Goal: Transaction & Acquisition: Purchase product/service

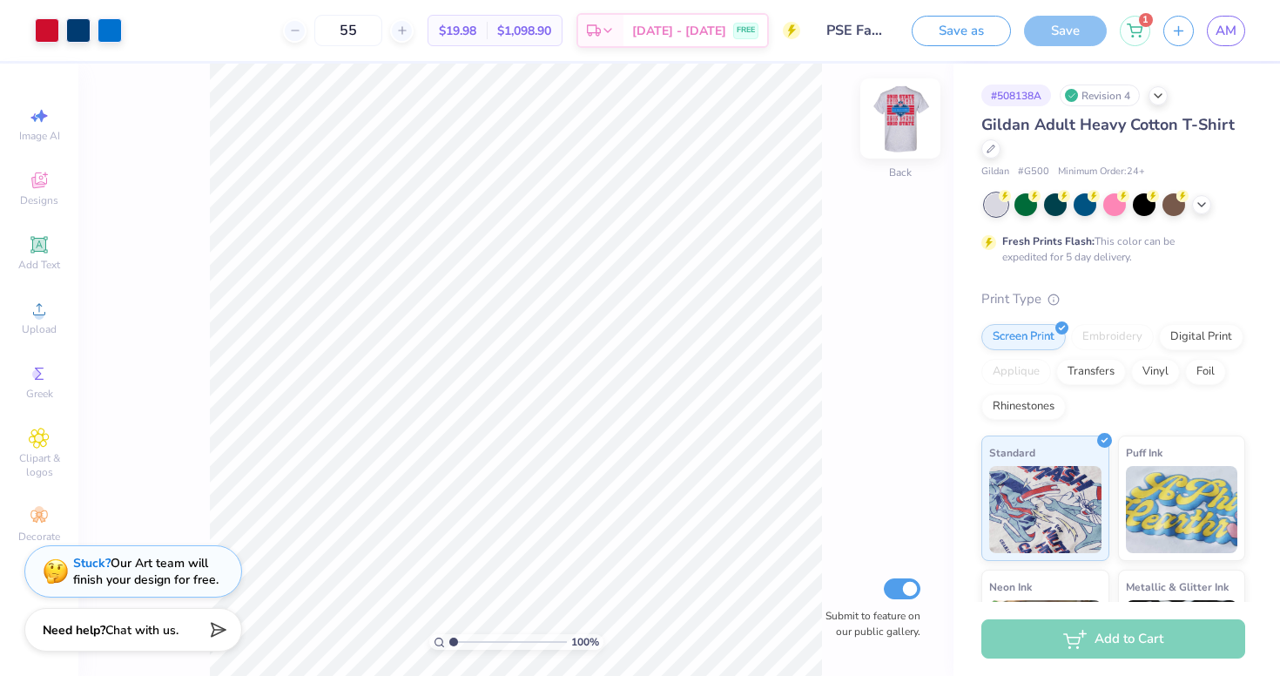
click at [915, 123] on img at bounding box center [900, 119] width 70 height 70
type input "3.00"
type input "3.42"
type input "3.57"
type input "3.31"
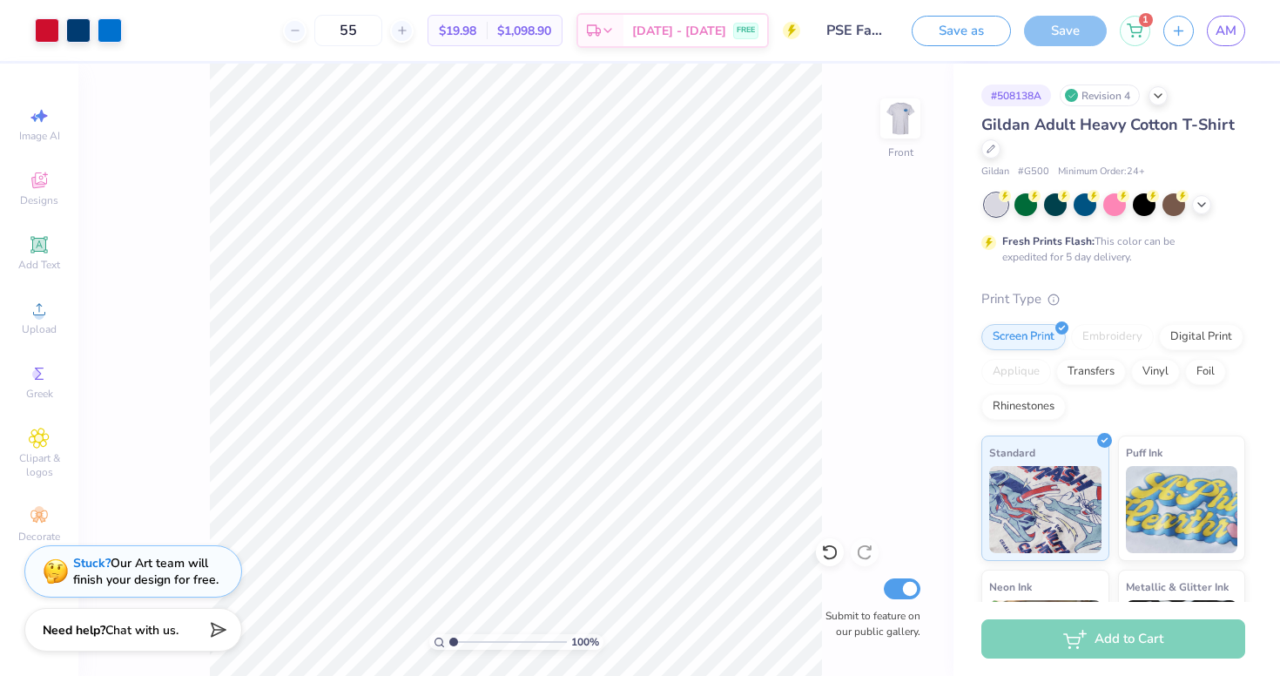
click at [1060, 23] on div "Save" at bounding box center [1065, 31] width 83 height 30
click at [1134, 27] on icon at bounding box center [1135, 28] width 16 height 14
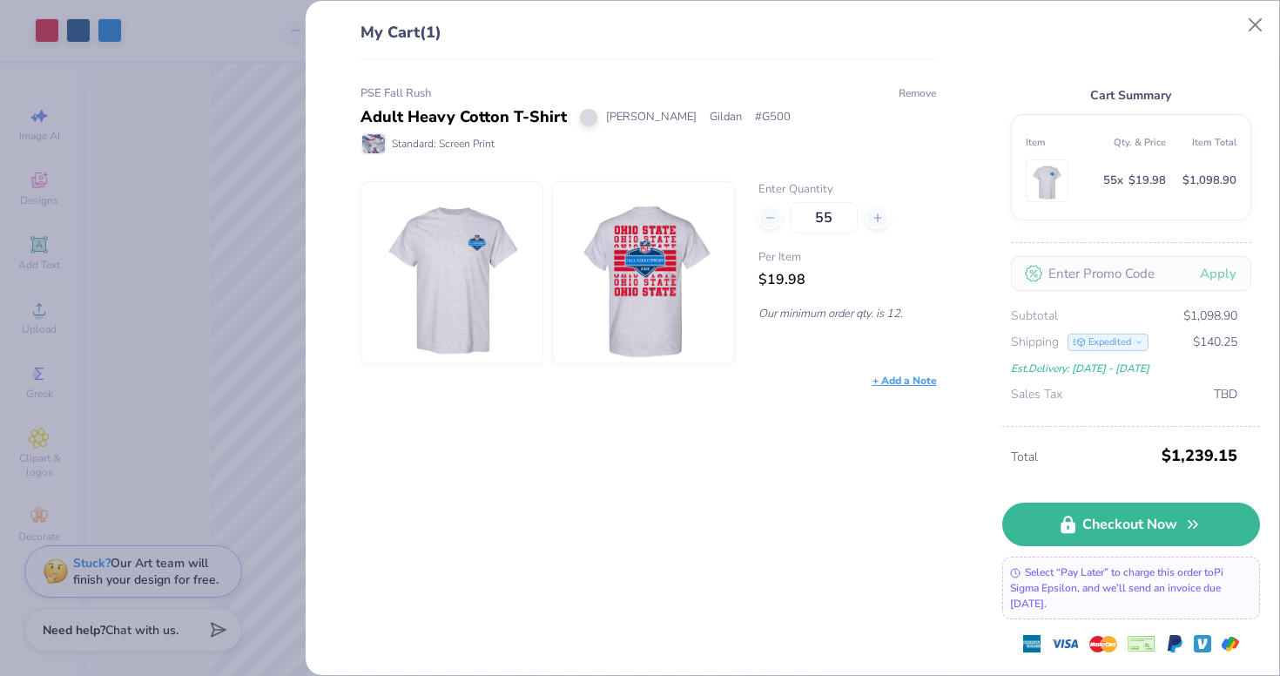
click at [906, 86] on button "Remove" at bounding box center [917, 93] width 39 height 16
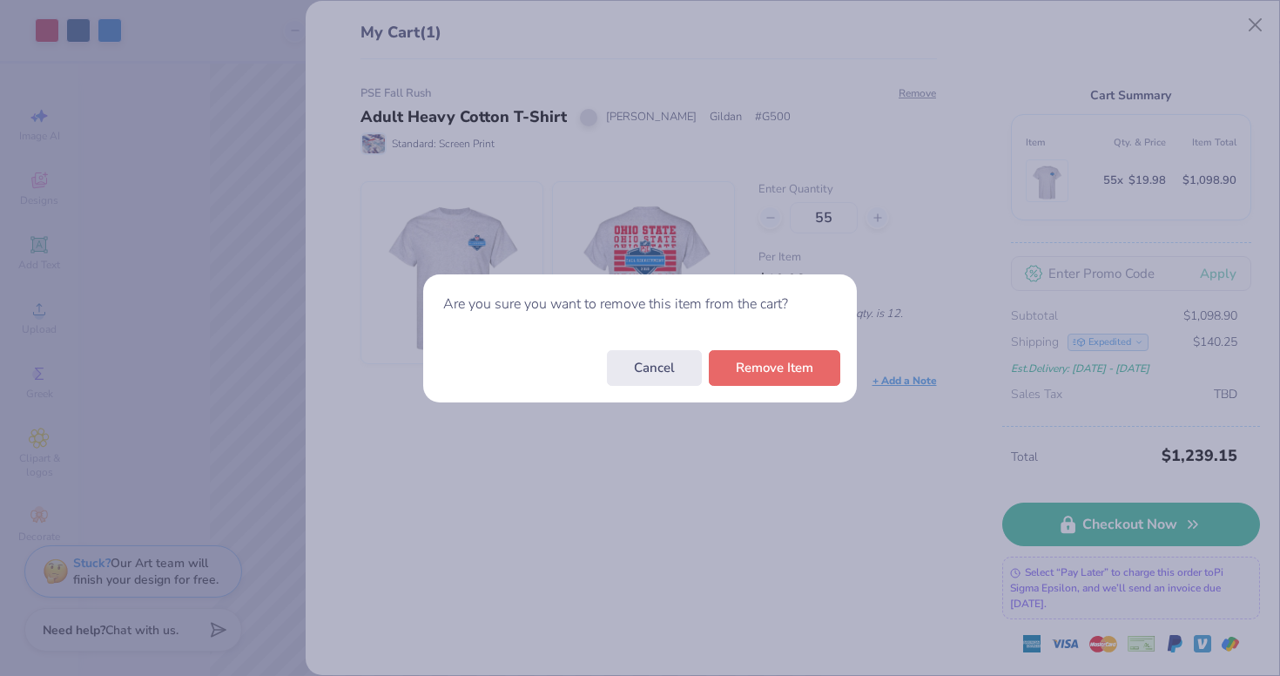
click at [789, 403] on div "Are you sure you want to remove this item from the cart? Cancel Remove Item" at bounding box center [640, 338] width 1280 height 676
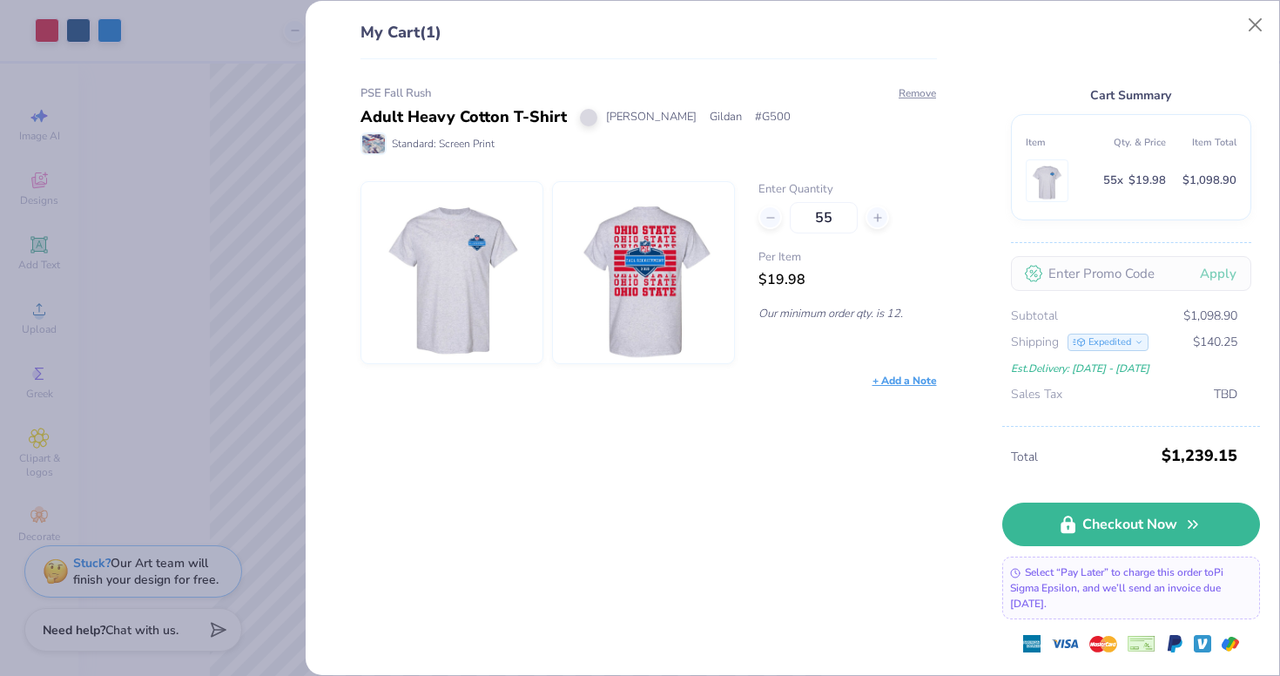
click at [918, 81] on div "PSE Fall Rush Adult Heavy Cotton T-Shirt Ash Grey Gildan # G500 Standard: Scree…" at bounding box center [642, 367] width 633 height 616
click at [916, 88] on button "Remove" at bounding box center [917, 93] width 39 height 16
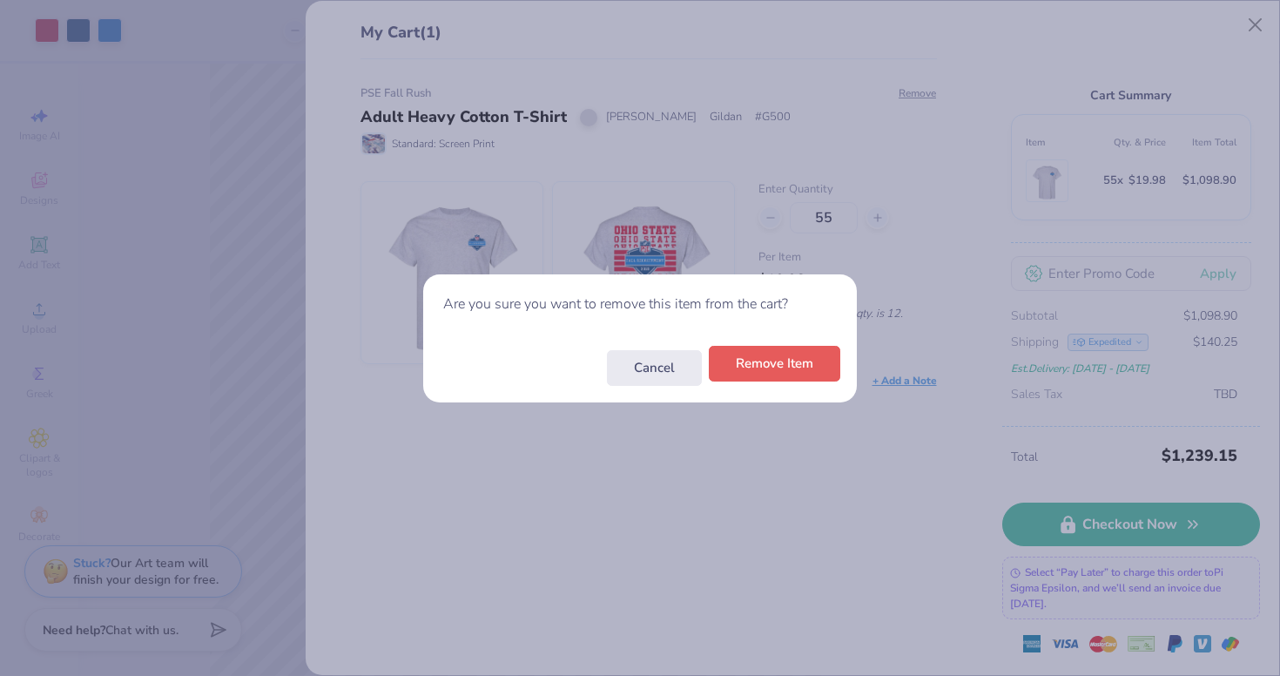
click at [791, 357] on button "Remove Item" at bounding box center [774, 364] width 131 height 36
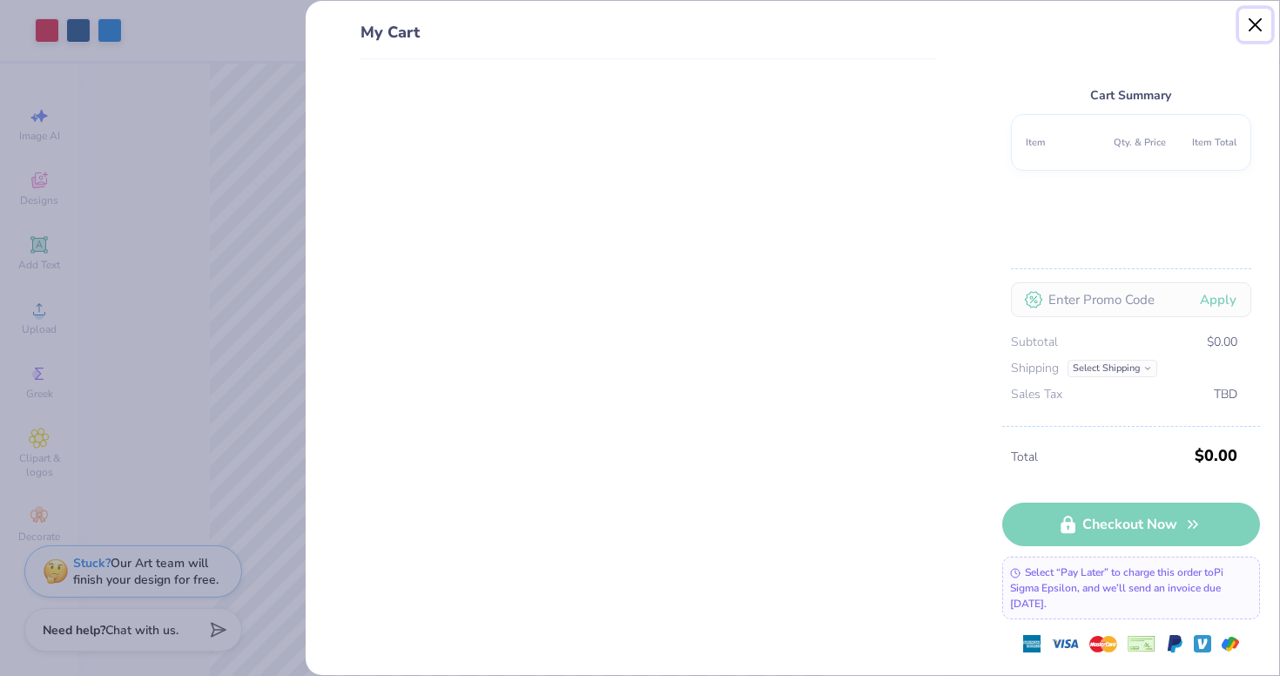
click at [1250, 23] on button "Close" at bounding box center [1255, 25] width 33 height 33
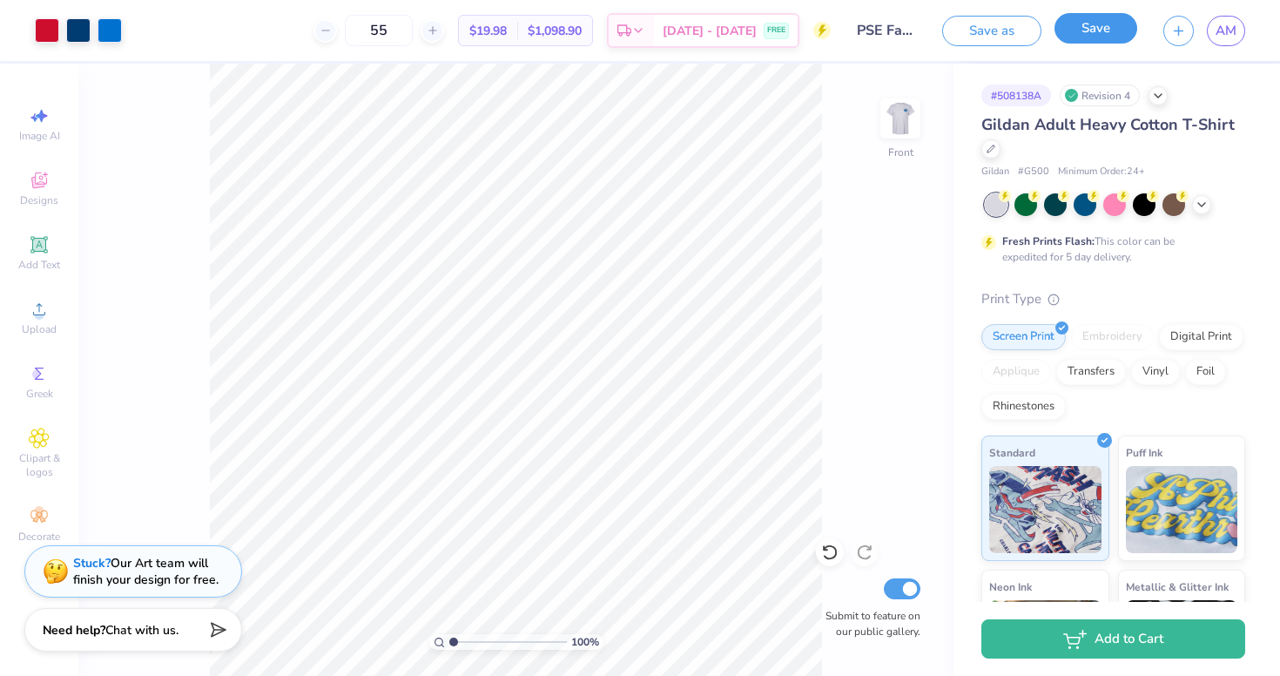
click at [1079, 34] on button "Save" at bounding box center [1095, 28] width 83 height 30
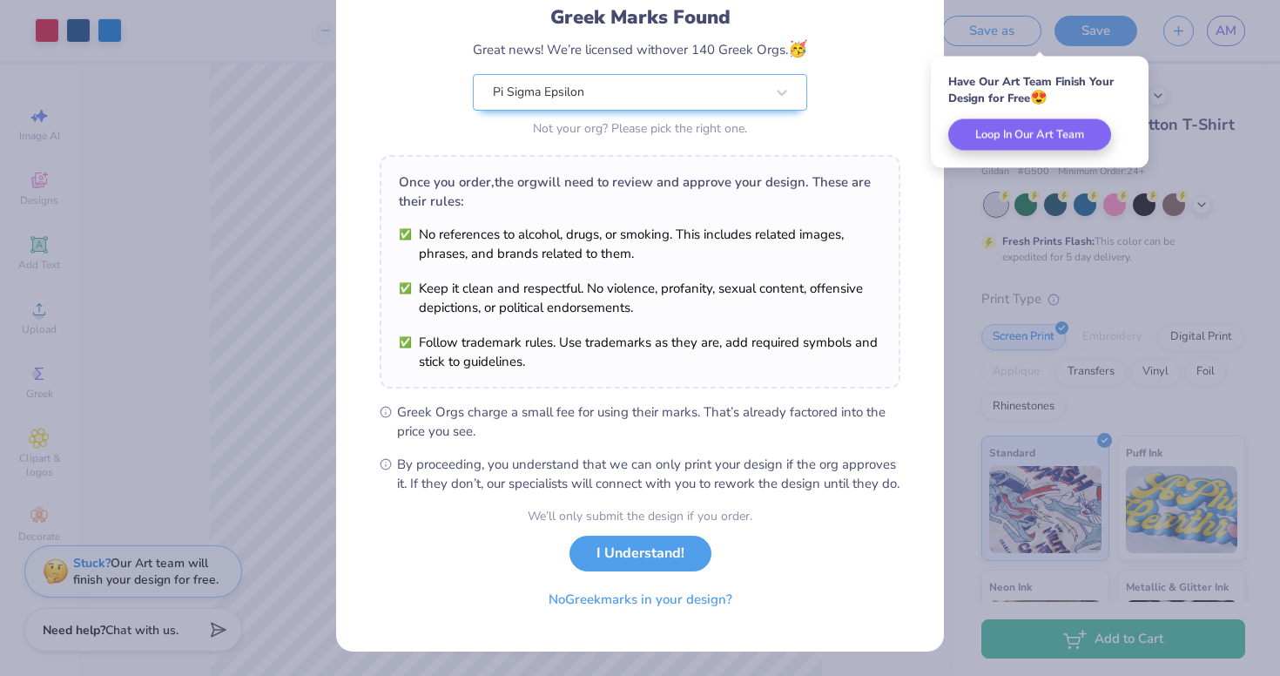
scroll to position [139, 0]
click at [655, 552] on button "I Understand!" at bounding box center [640, 549] width 142 height 36
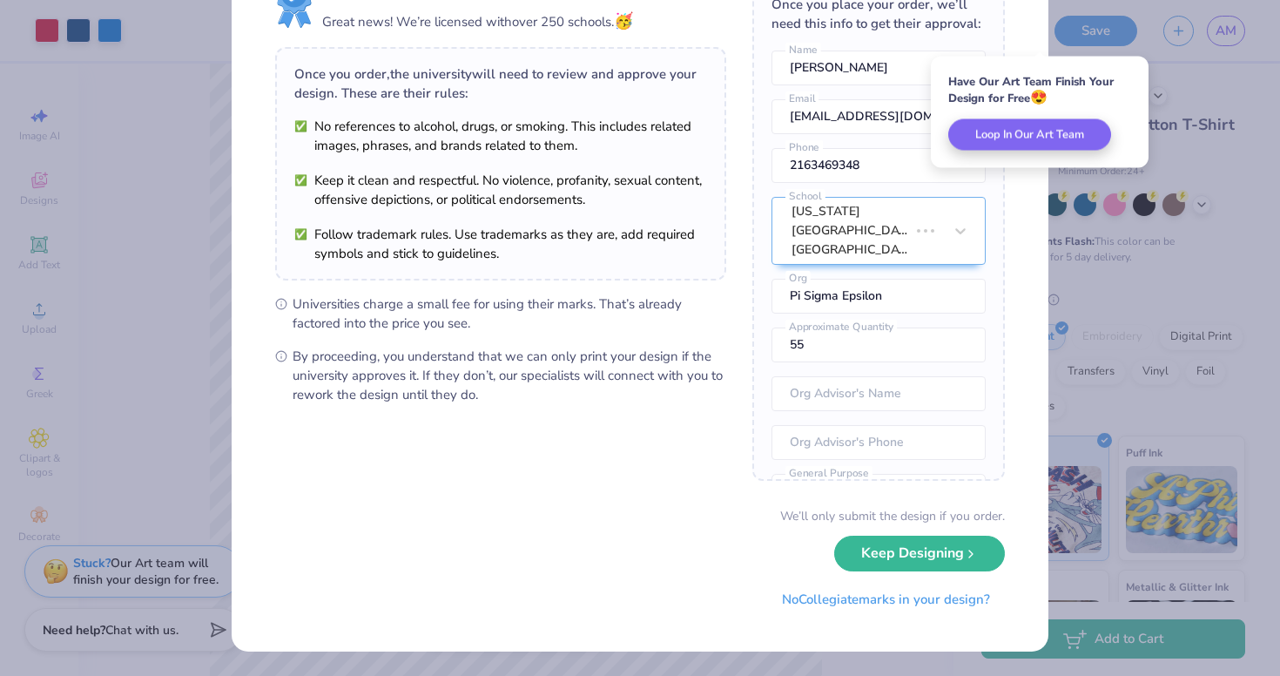
scroll to position [0, 0]
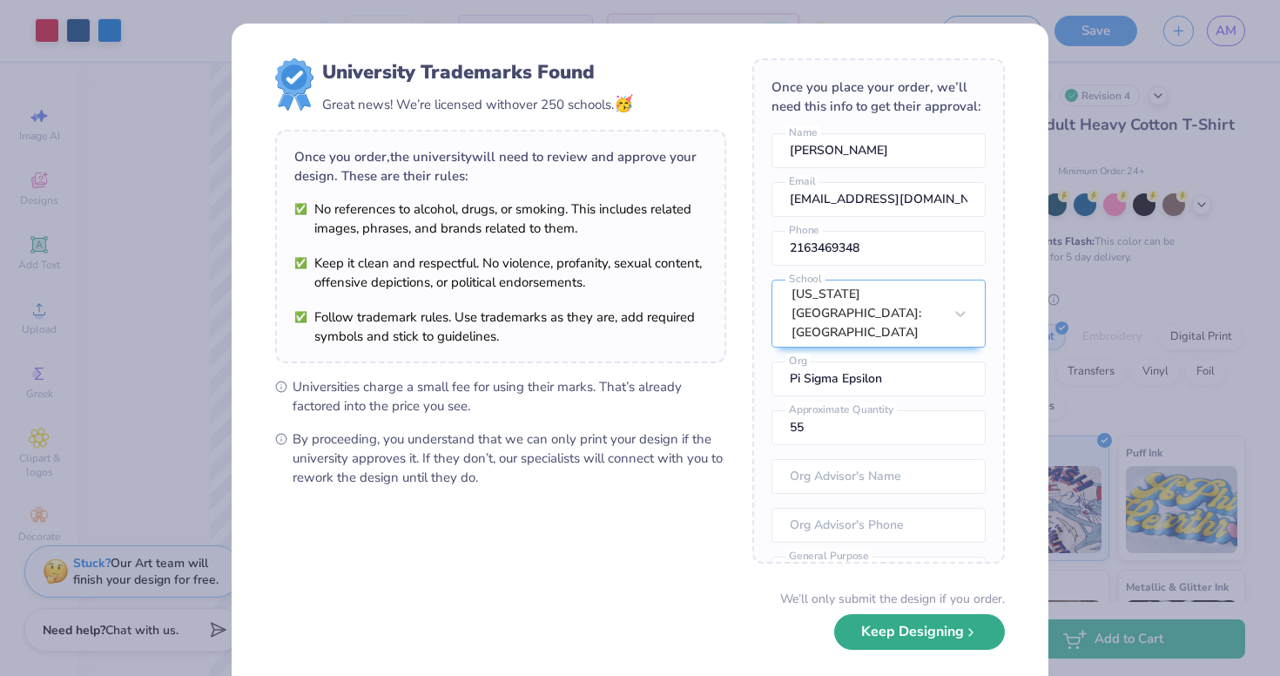
click at [904, 637] on button "Keep Designing" at bounding box center [919, 632] width 171 height 36
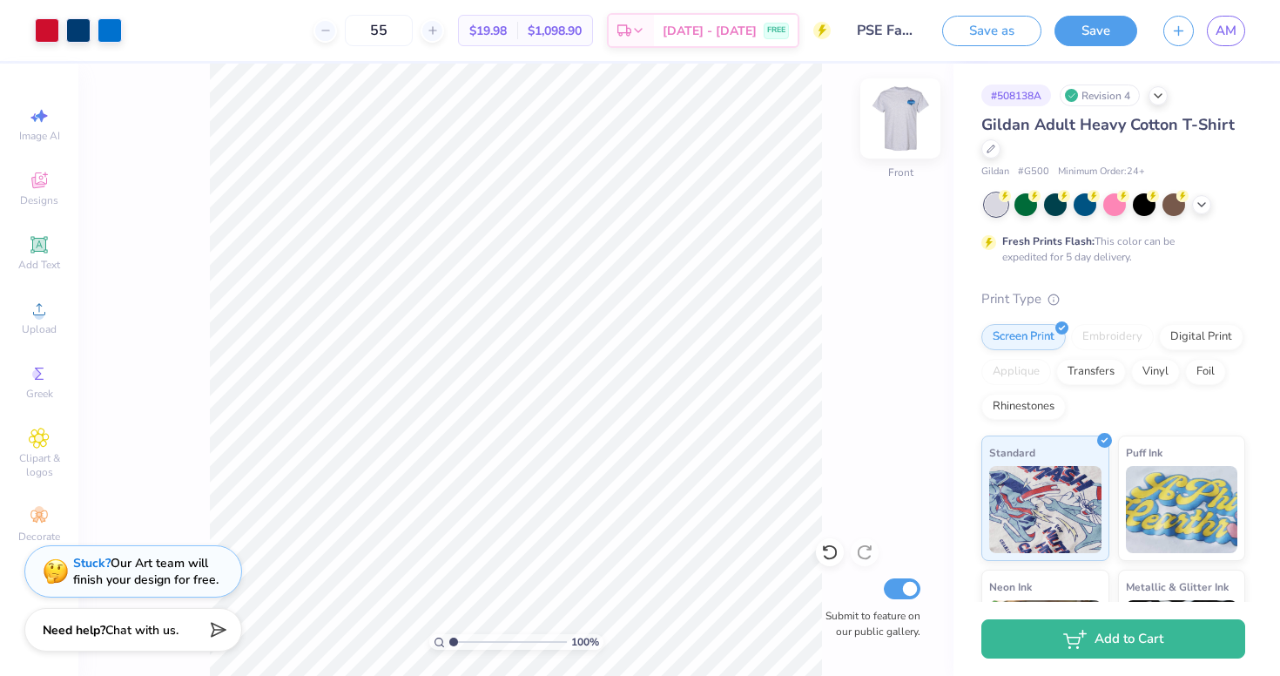
click at [912, 126] on img at bounding box center [900, 119] width 70 height 70
click at [910, 114] on img at bounding box center [900, 119] width 70 height 70
click at [910, 117] on img at bounding box center [900, 119] width 70 height 70
click at [910, 117] on img at bounding box center [900, 118] width 35 height 35
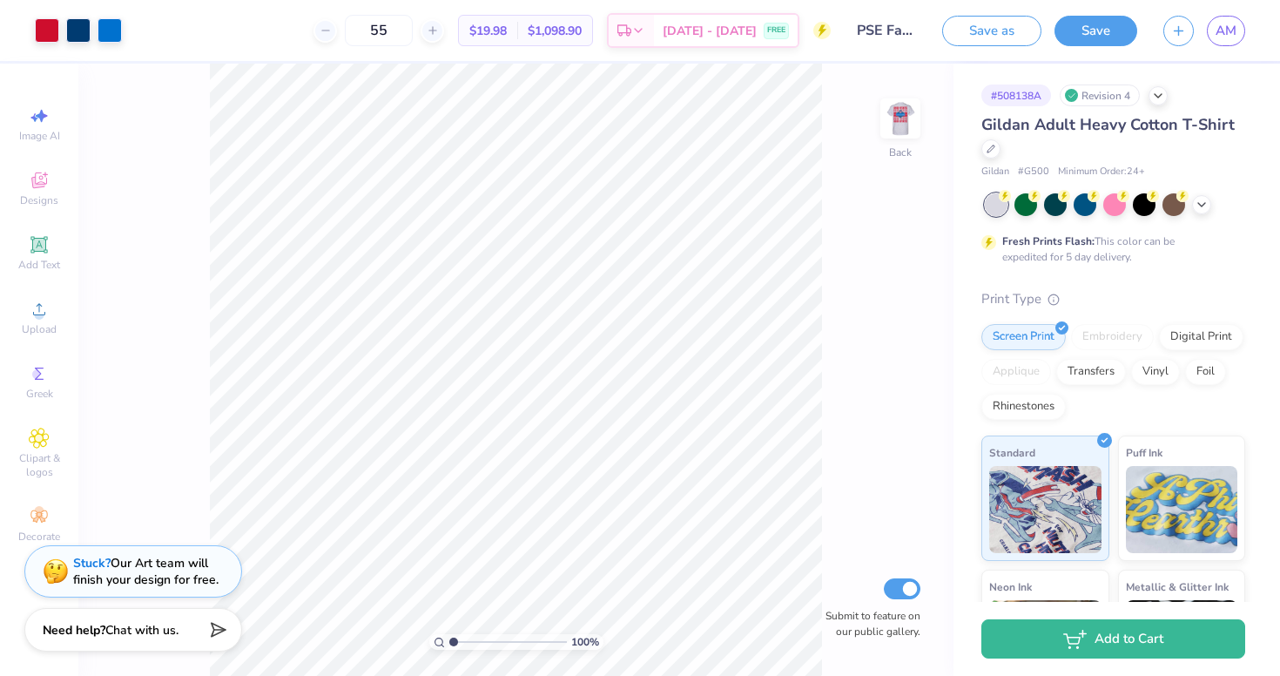
click at [910, 117] on img at bounding box center [900, 118] width 35 height 35
click at [910, 117] on img at bounding box center [900, 119] width 70 height 70
click at [910, 117] on img at bounding box center [900, 118] width 35 height 35
click at [907, 118] on img at bounding box center [900, 119] width 70 height 70
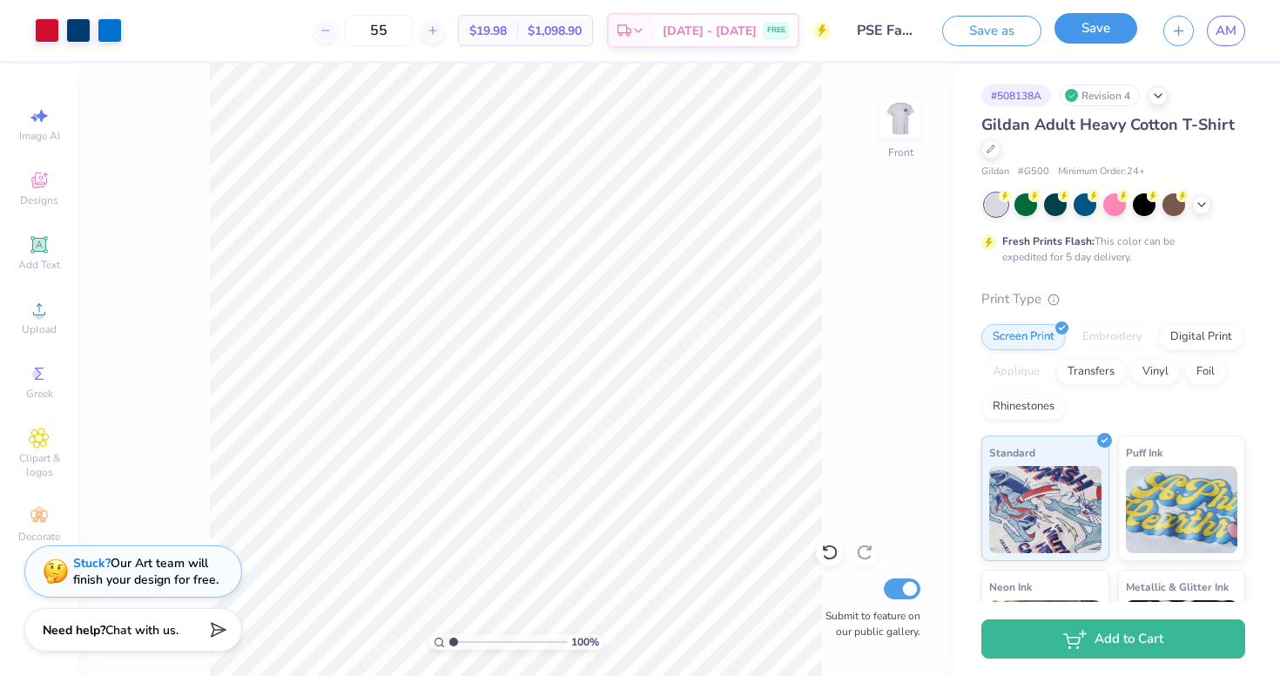
click at [1105, 29] on button "Save" at bounding box center [1095, 28] width 83 height 30
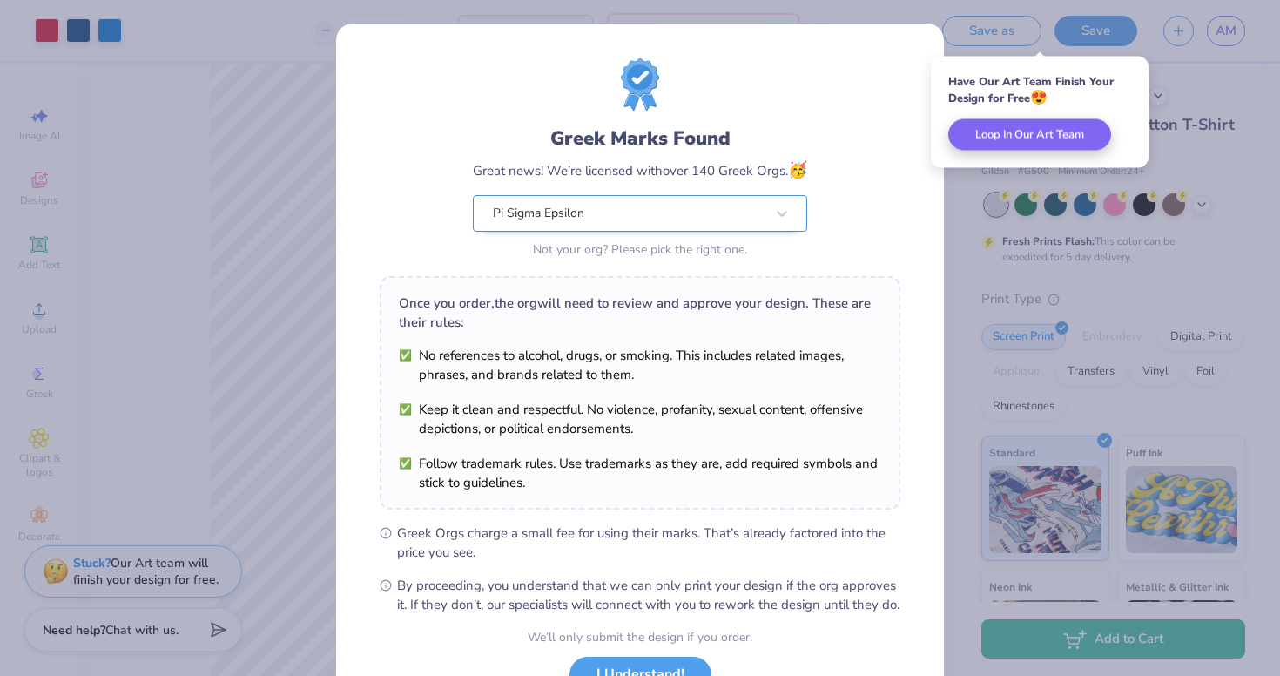
click at [563, 210] on body "Art colors 55 $19.98 Per Item $1,098.90 Total Est. Delivery [DATE] - [DATE] FRE…" at bounding box center [640, 338] width 1280 height 676
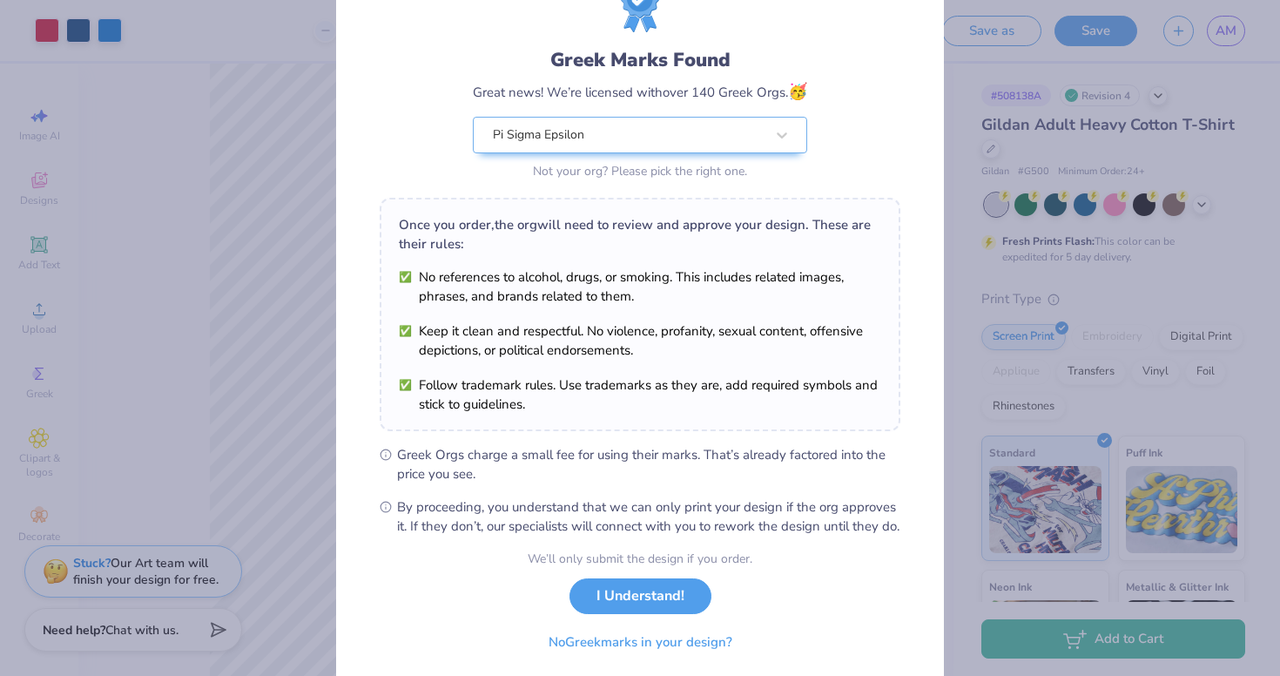
scroll to position [139, 0]
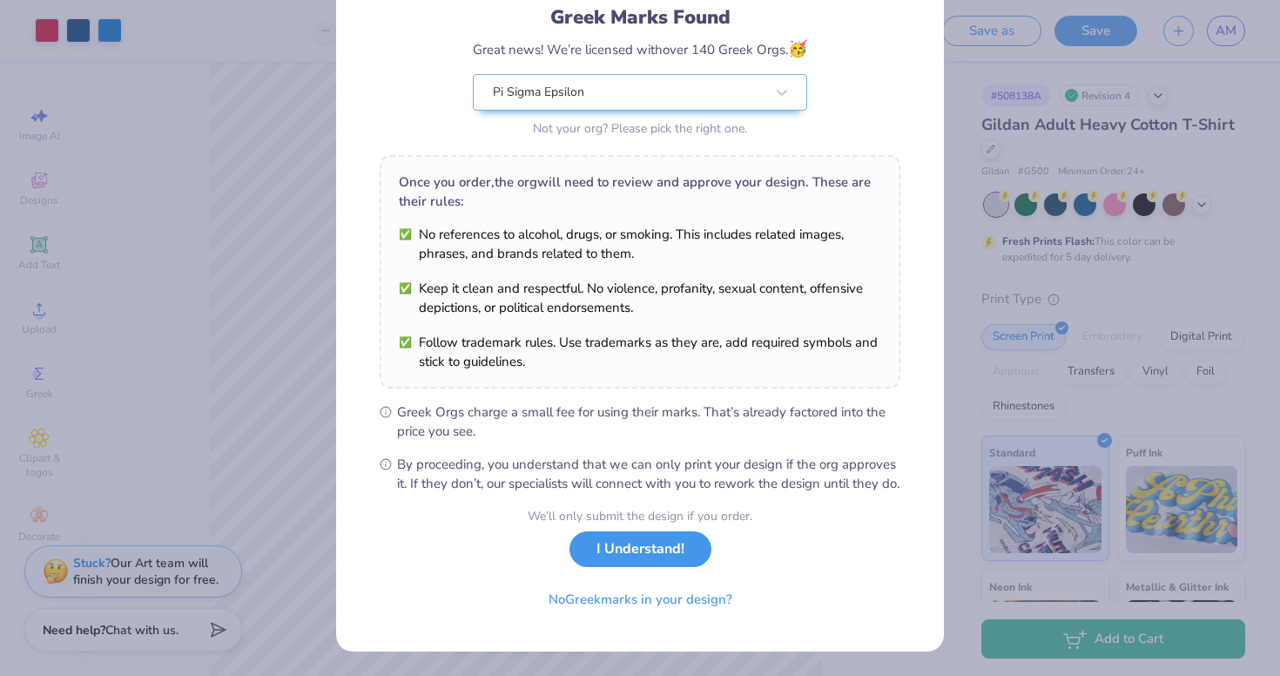
click at [665, 551] on button "I Understand!" at bounding box center [640, 549] width 142 height 36
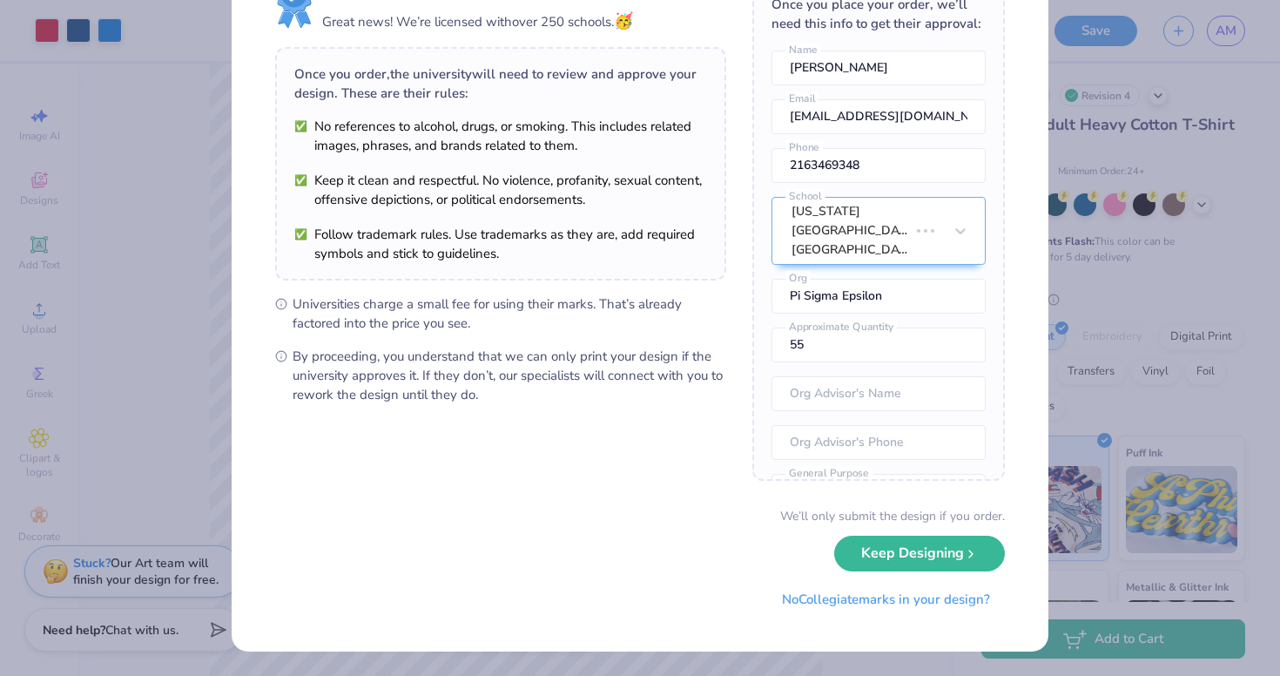
scroll to position [0, 0]
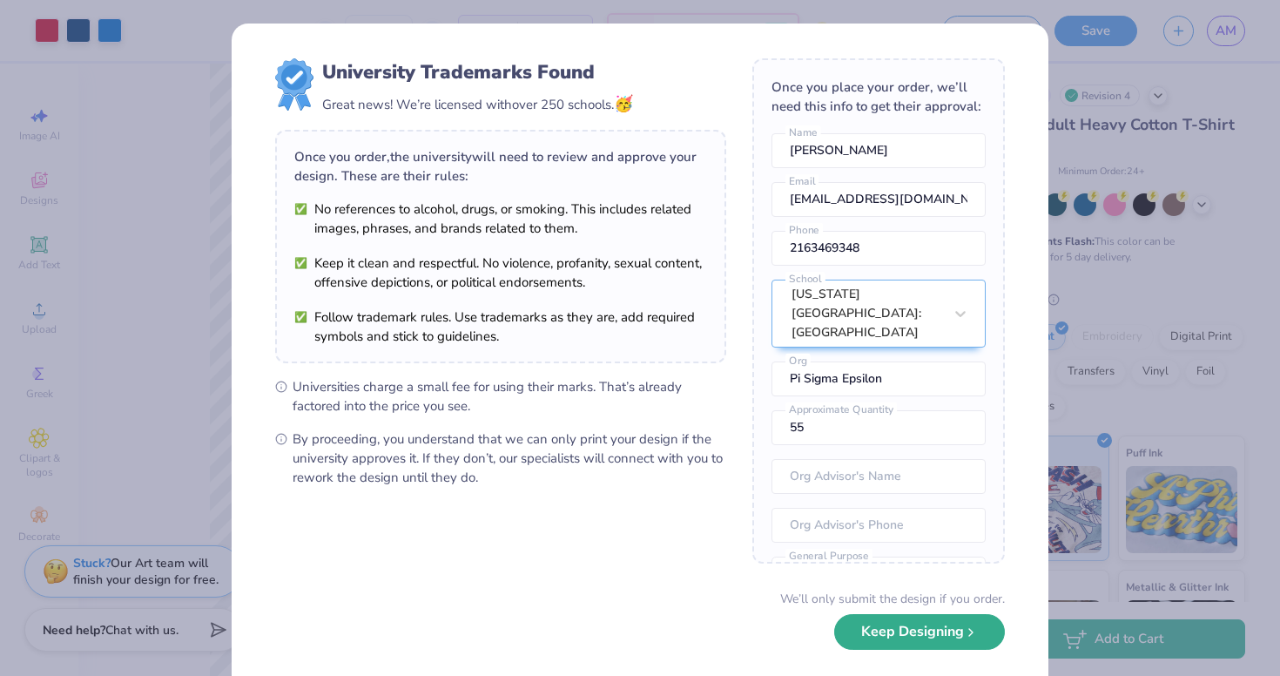
click at [939, 636] on button "Keep Designing" at bounding box center [919, 632] width 171 height 36
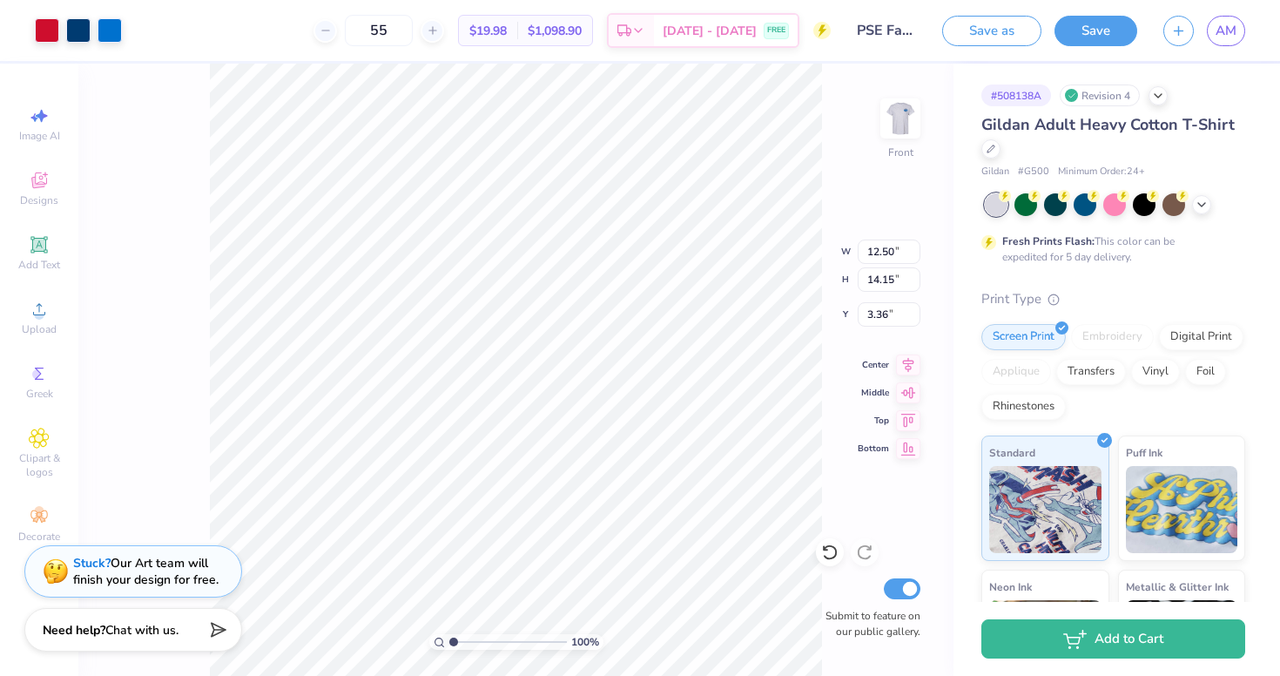
type input "3.49"
click at [1122, 25] on button "Save" at bounding box center [1095, 28] width 83 height 30
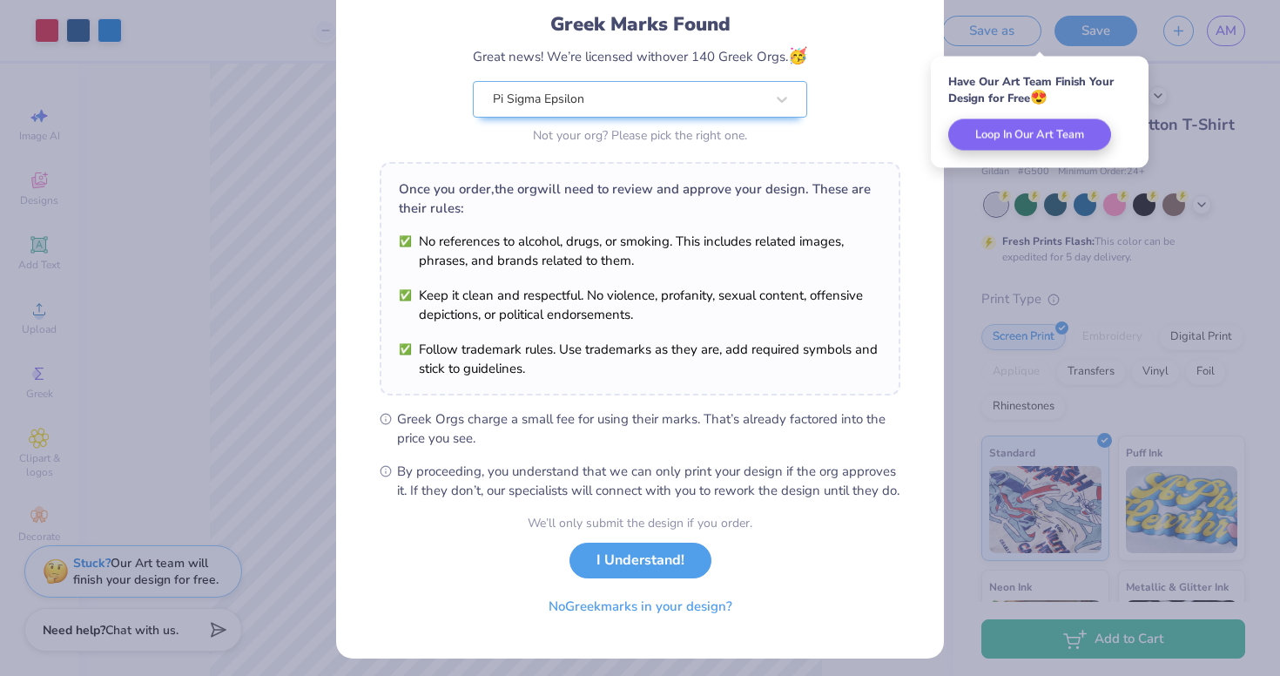
scroll to position [139, 0]
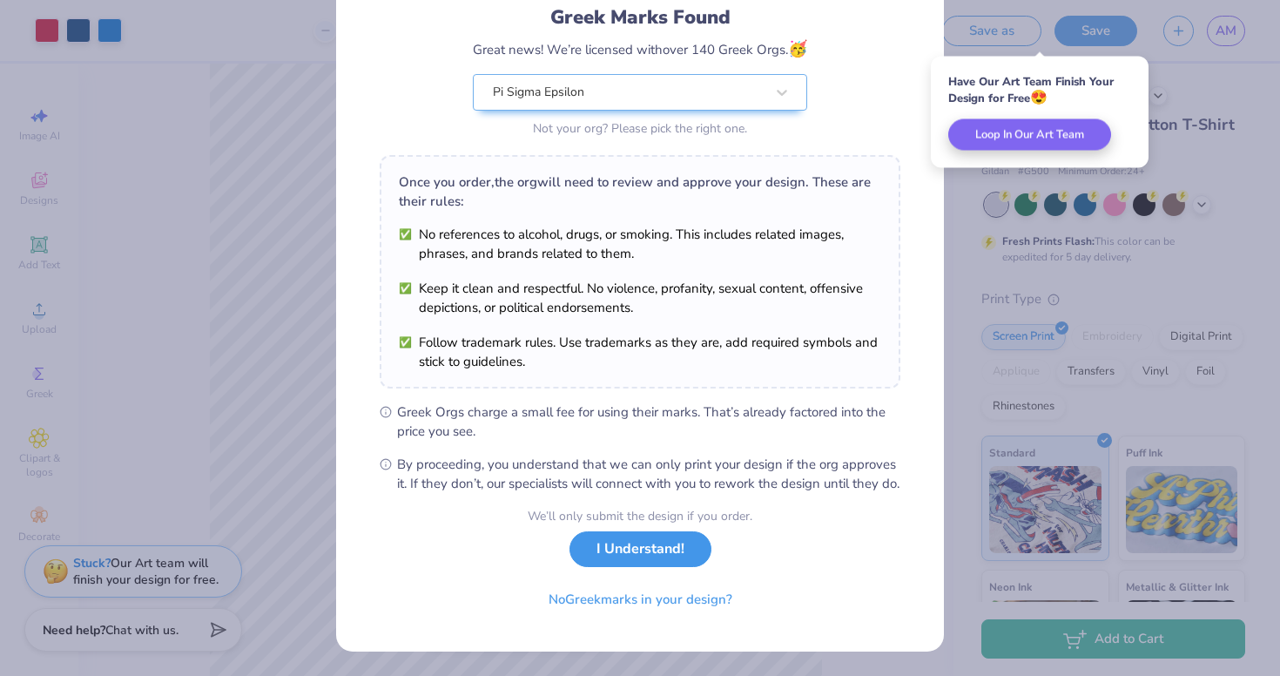
click at [642, 555] on button "I Understand!" at bounding box center [640, 549] width 142 height 36
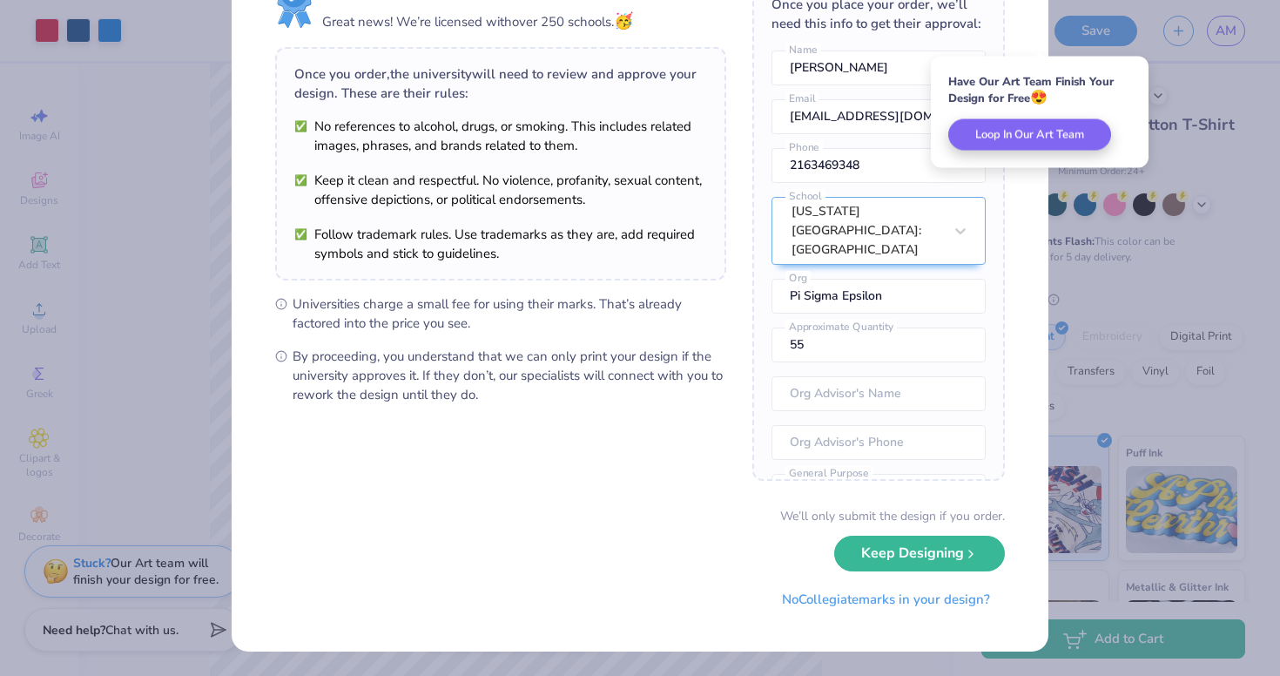
scroll to position [0, 0]
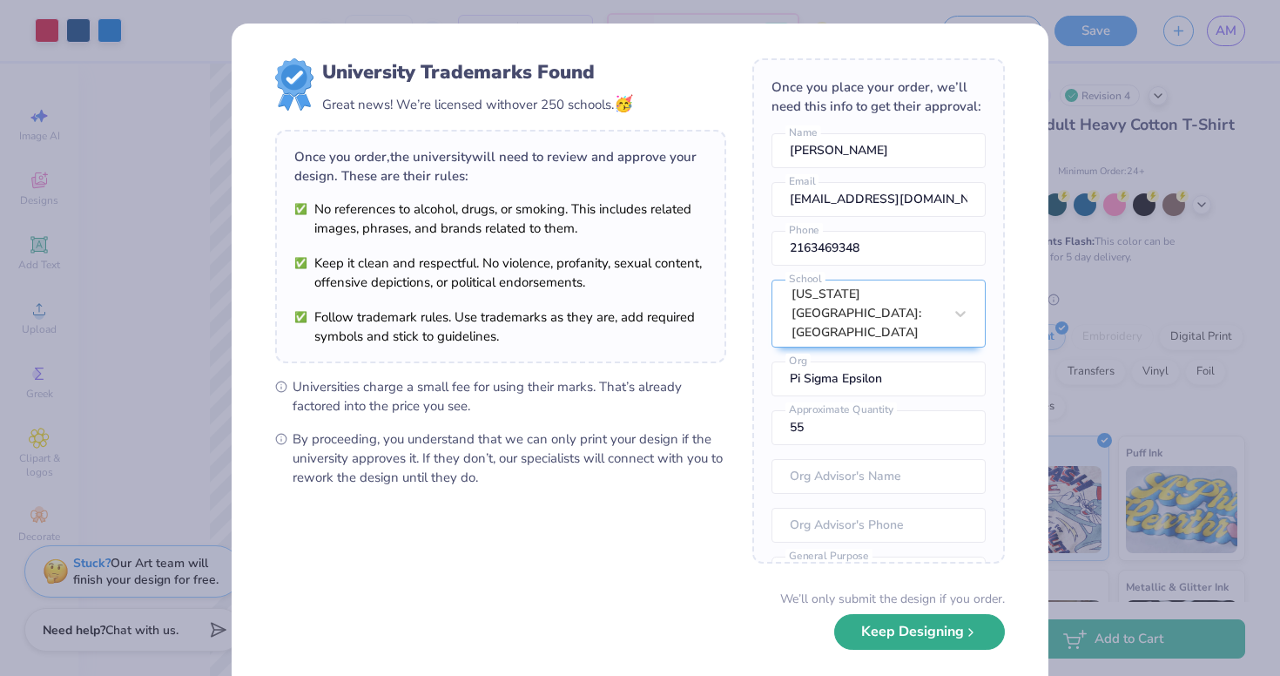
click at [906, 635] on button "Keep Designing" at bounding box center [919, 632] width 171 height 36
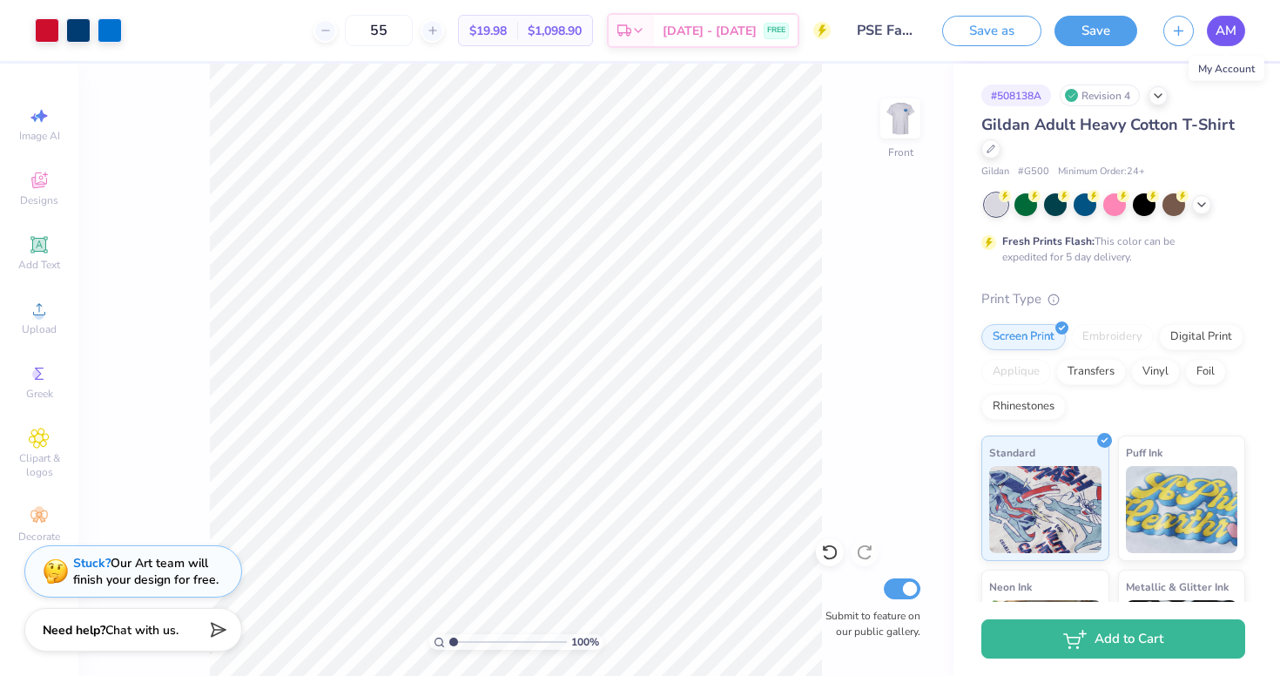
click at [1226, 31] on span "AM" at bounding box center [1225, 31] width 21 height 20
